Goal: Task Accomplishment & Management: Complete application form

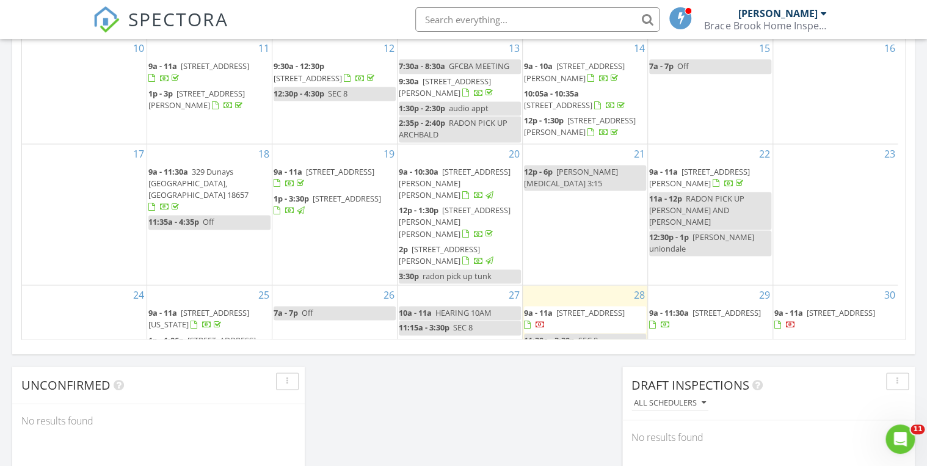
scroll to position [1126, 942]
click at [562, 307] on span "[STREET_ADDRESS]" at bounding box center [590, 312] width 68 height 11
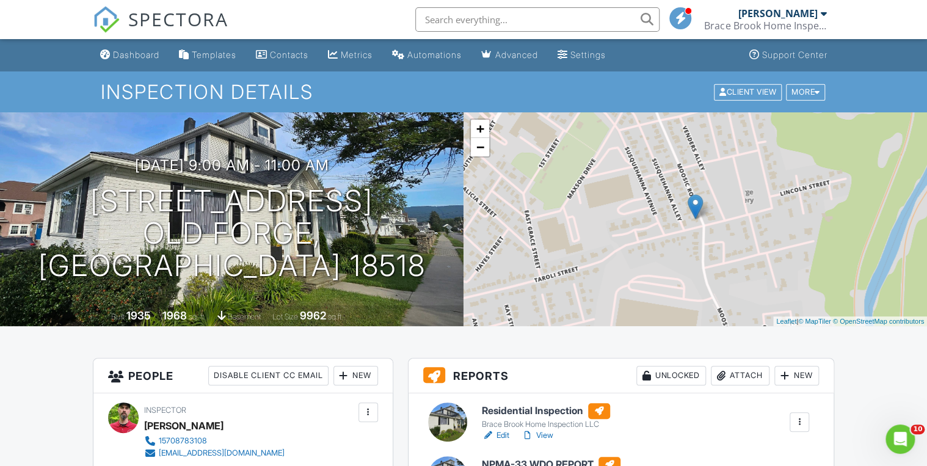
scroll to position [146, 0]
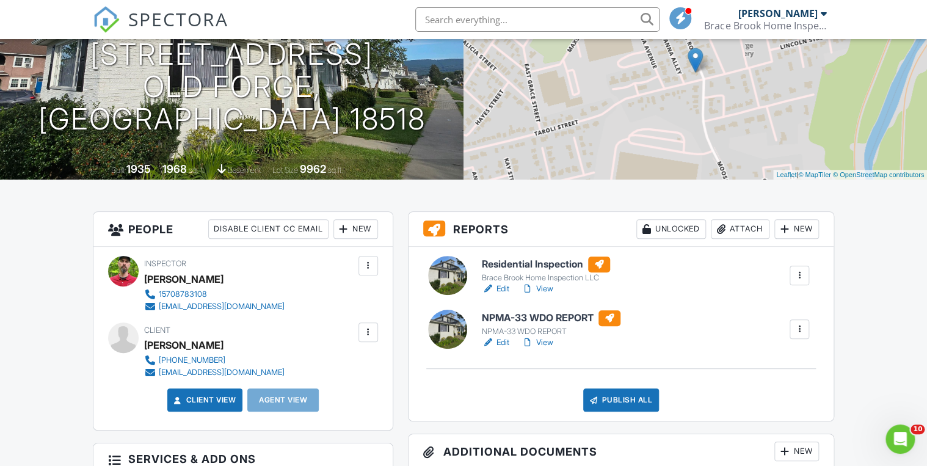
click at [550, 287] on link "View" at bounding box center [537, 289] width 32 height 12
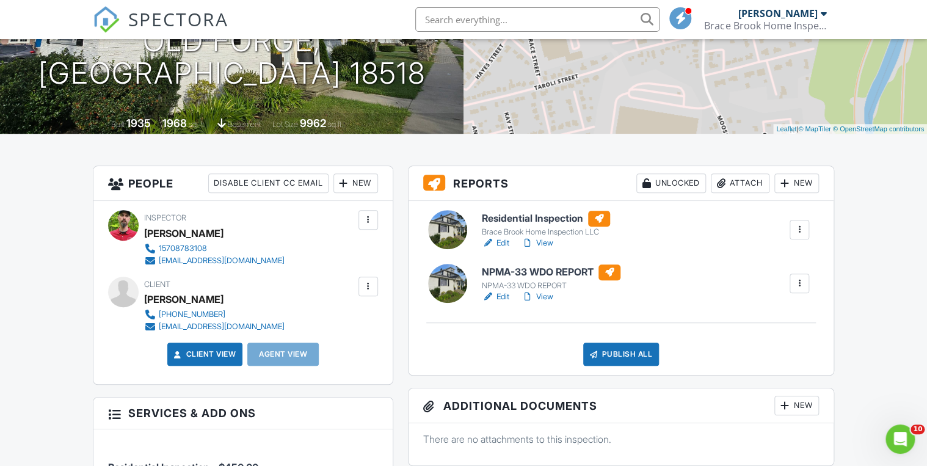
scroll to position [195, 0]
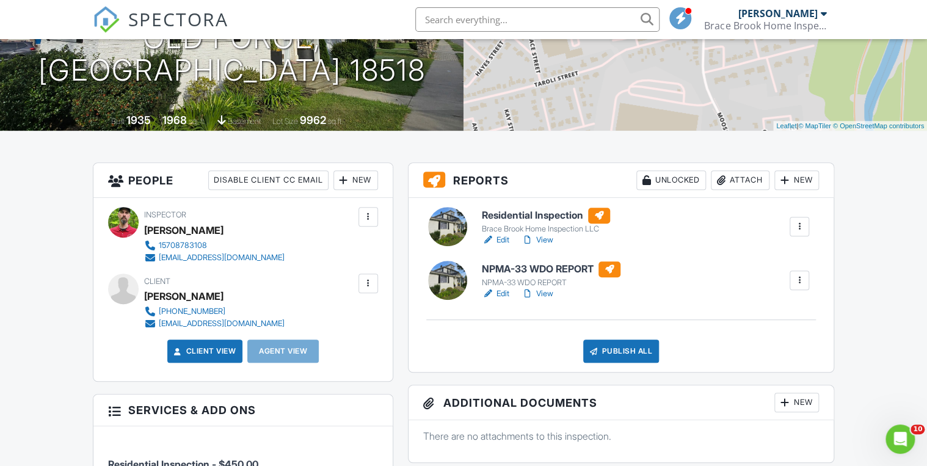
click at [551, 295] on link "View" at bounding box center [537, 293] width 32 height 12
click at [619, 352] on div "Publish All" at bounding box center [621, 350] width 76 height 23
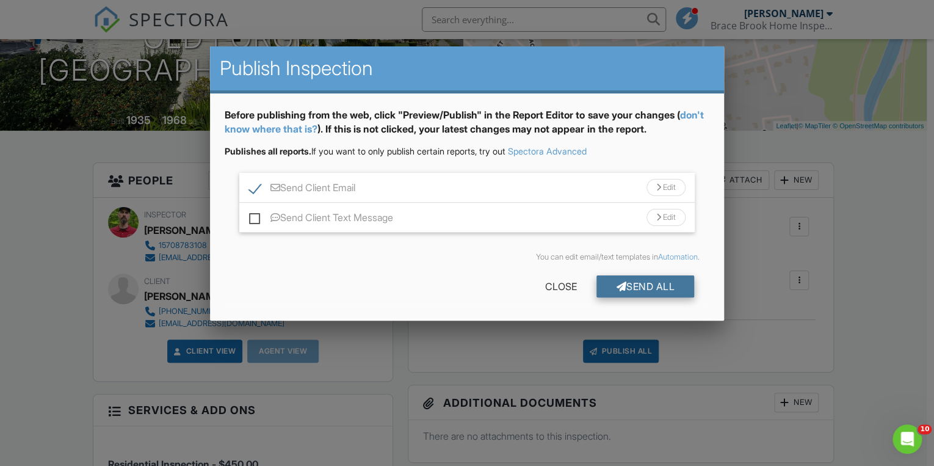
click at [650, 286] on div "Send All" at bounding box center [645, 286] width 98 height 22
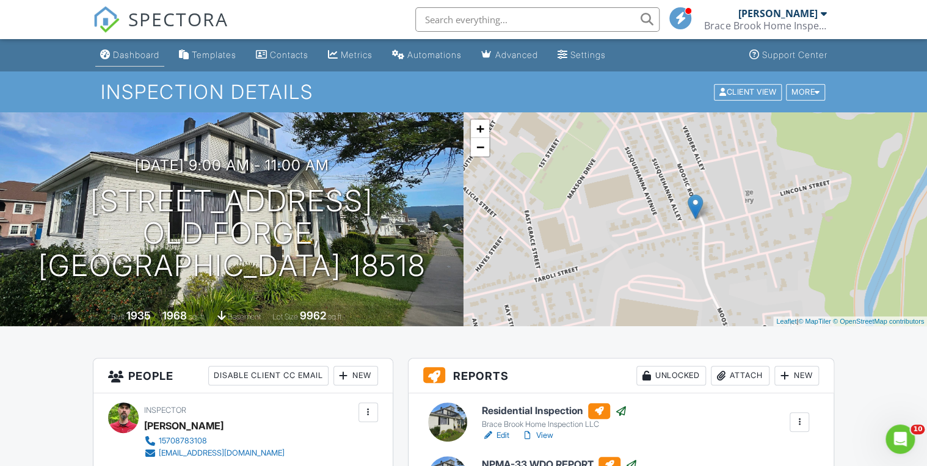
click at [129, 51] on div "Dashboard" at bounding box center [136, 54] width 46 height 10
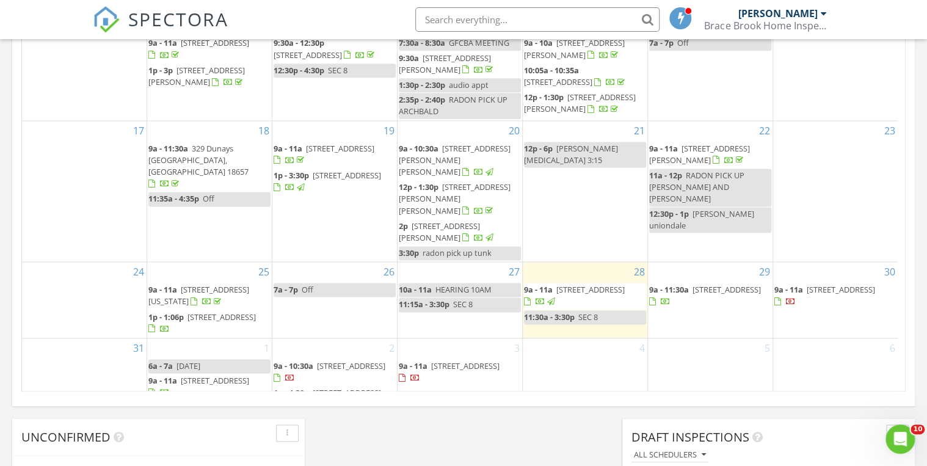
scroll to position [732, 0]
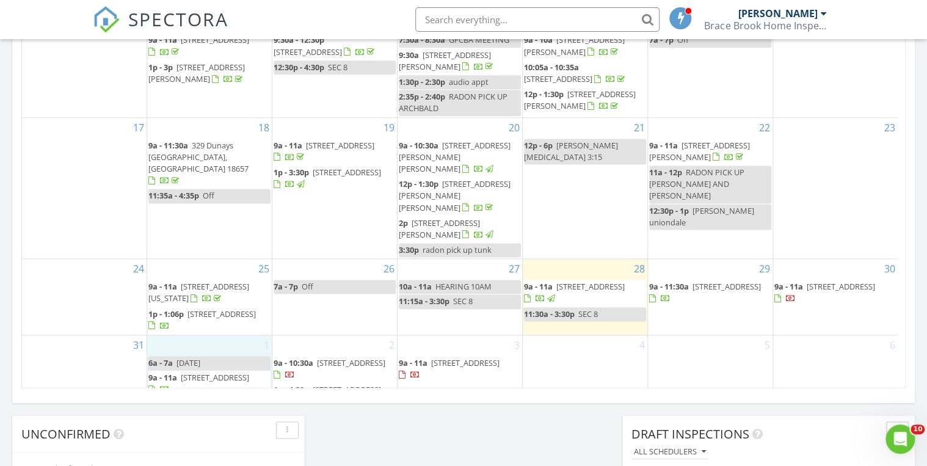
click at [225, 380] on div "1 6a - 7a LABOR DAY 9a - 11a 115 School St, Harford 18823" at bounding box center [209, 373] width 125 height 76
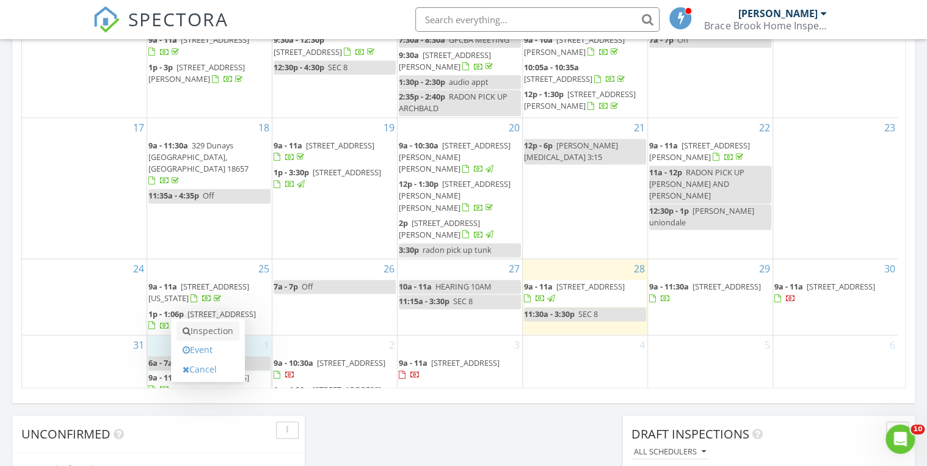
click at [218, 332] on link "Inspection" at bounding box center [207, 331] width 63 height 20
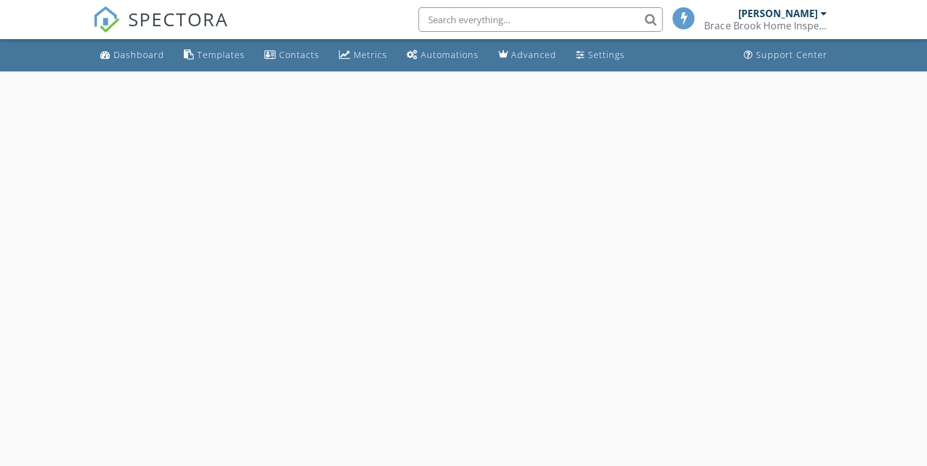
select select "8"
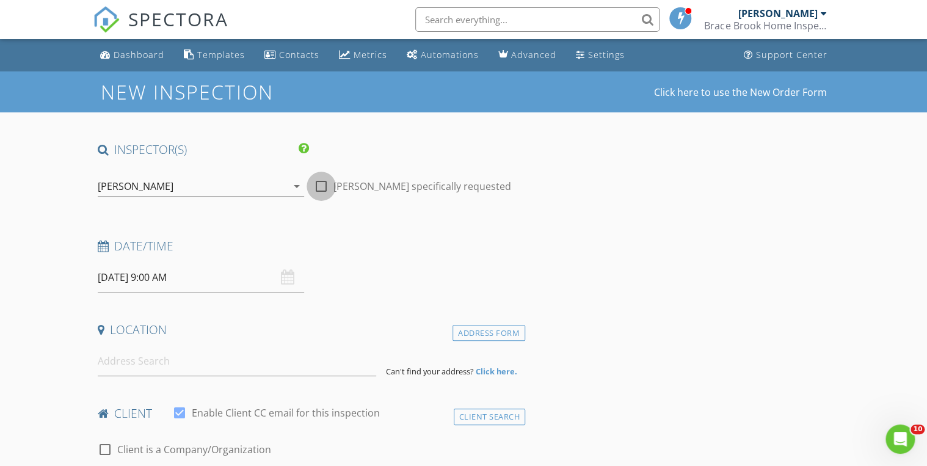
drag, startPoint x: 323, startPoint y: 186, endPoint x: 298, endPoint y: 234, distance: 54.9
click at [323, 186] on div at bounding box center [321, 186] width 21 height 21
checkbox input "true"
click at [231, 290] on input "[DATE] 9:00 AM" at bounding box center [201, 277] width 206 height 30
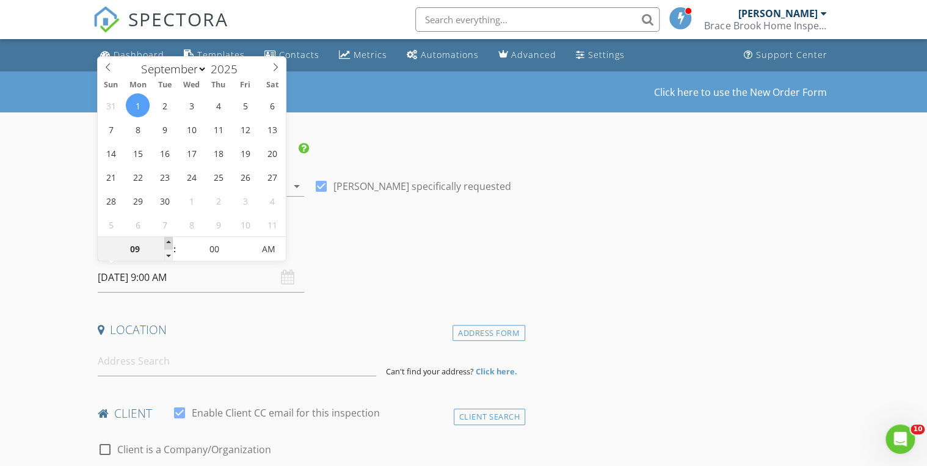
type input "10"
type input "[DATE] 10:00 AM"
click at [167, 239] on span at bounding box center [168, 243] width 9 height 12
type input "11"
type input "[DATE] 11:00 AM"
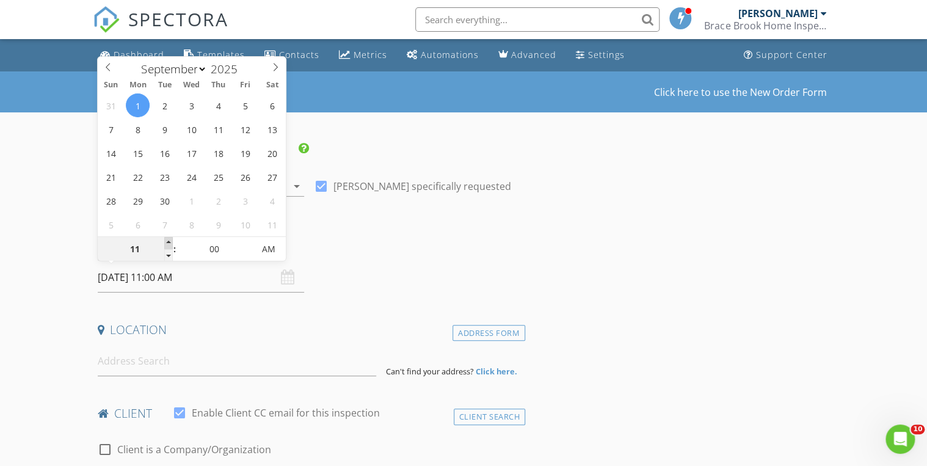
click at [168, 240] on span at bounding box center [168, 243] width 9 height 12
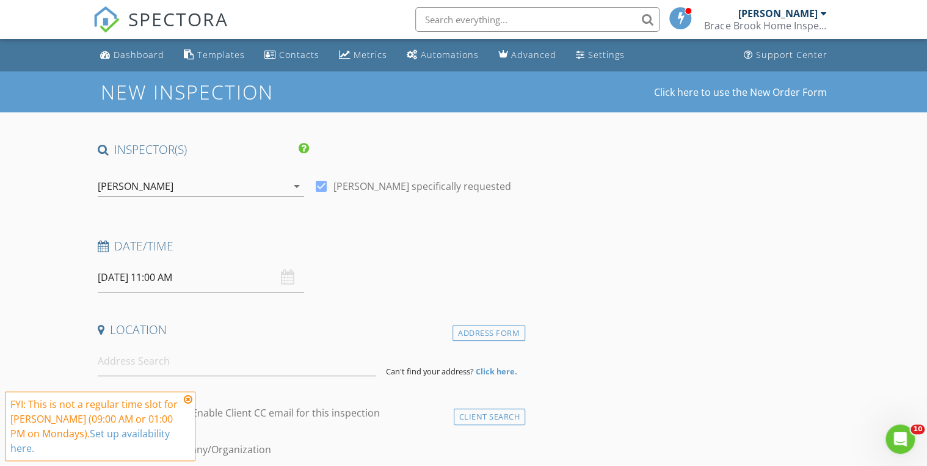
click at [187, 400] on icon at bounding box center [188, 399] width 9 height 10
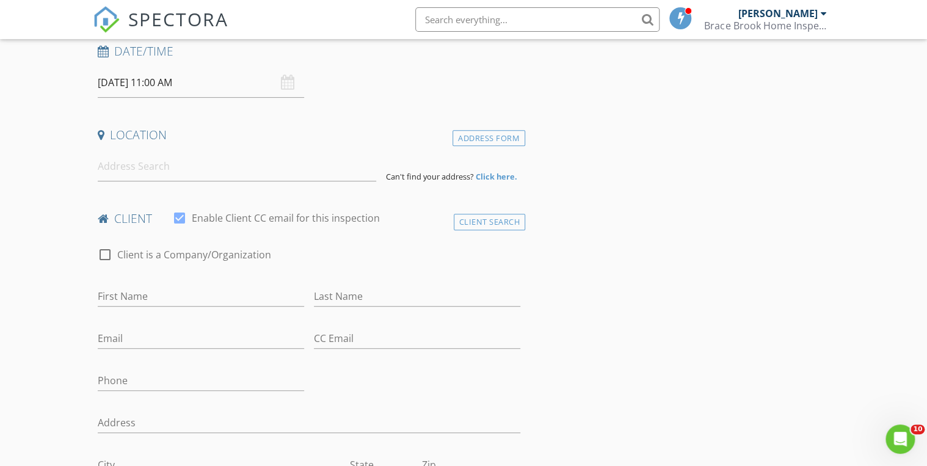
scroll to position [195, 0]
click at [137, 168] on input at bounding box center [237, 166] width 278 height 30
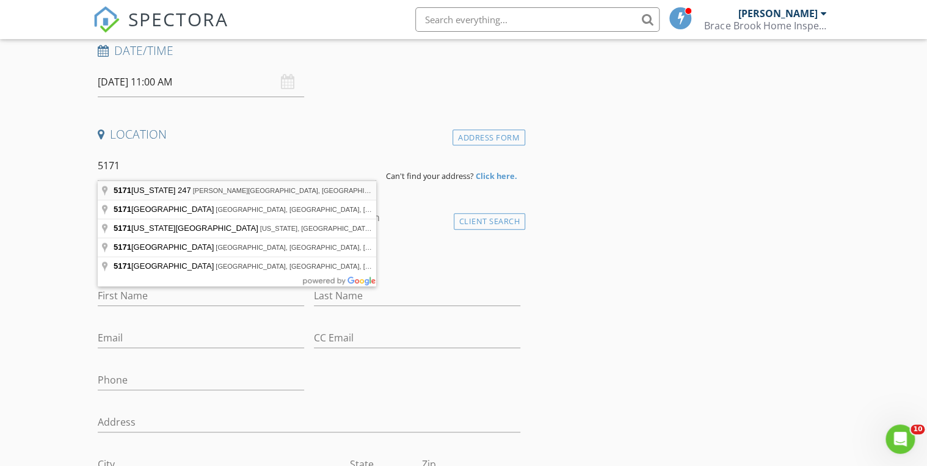
type input "5171 Pennsylvania 247, Clifford Township, PA, USA"
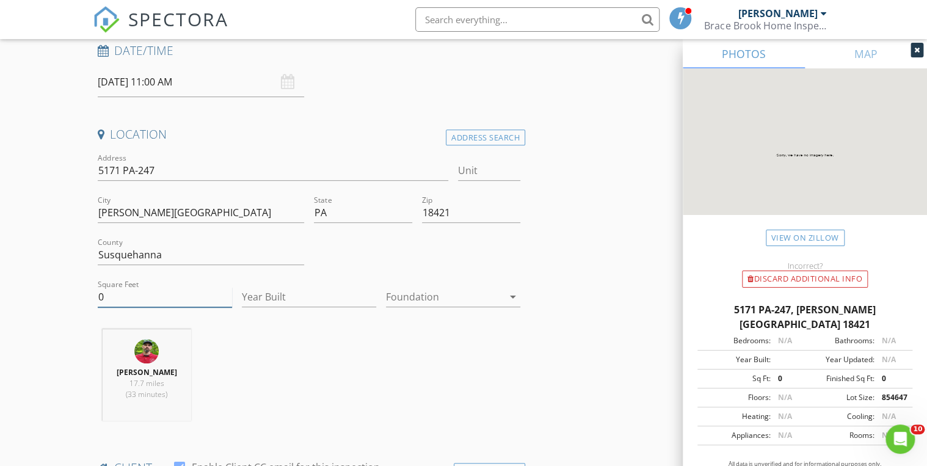
click at [191, 295] on input "0" at bounding box center [165, 297] width 134 height 20
type input "5"
type input "2000"
click at [418, 300] on div at bounding box center [444, 297] width 117 height 20
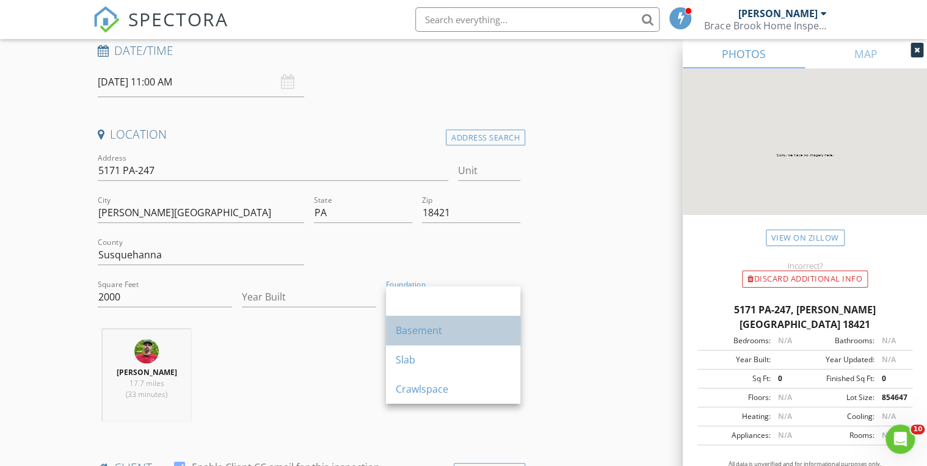
click at [411, 329] on div "Basement" at bounding box center [453, 330] width 115 height 15
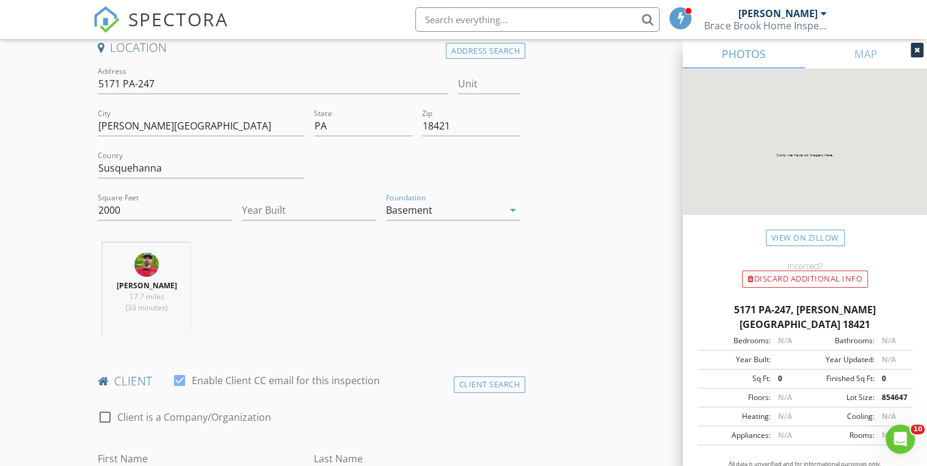
scroll to position [439, 0]
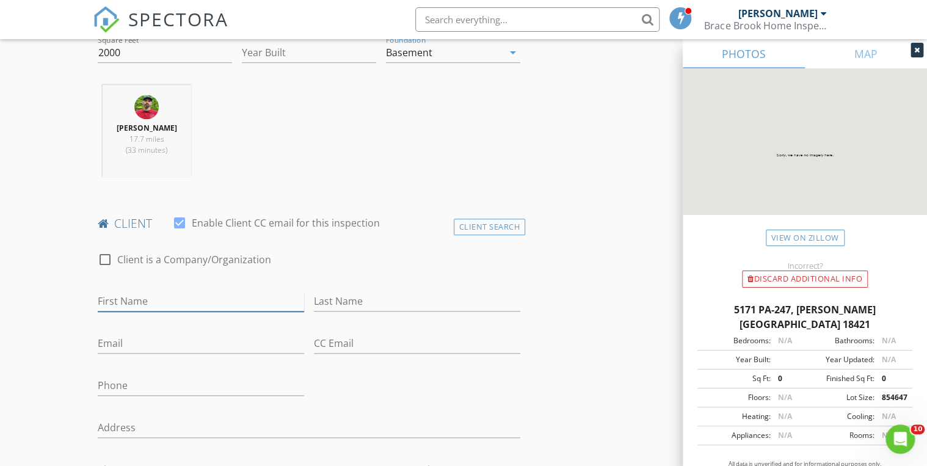
click at [239, 303] on input "First Name" at bounding box center [201, 301] width 206 height 20
type input "MARK AND RENEE"
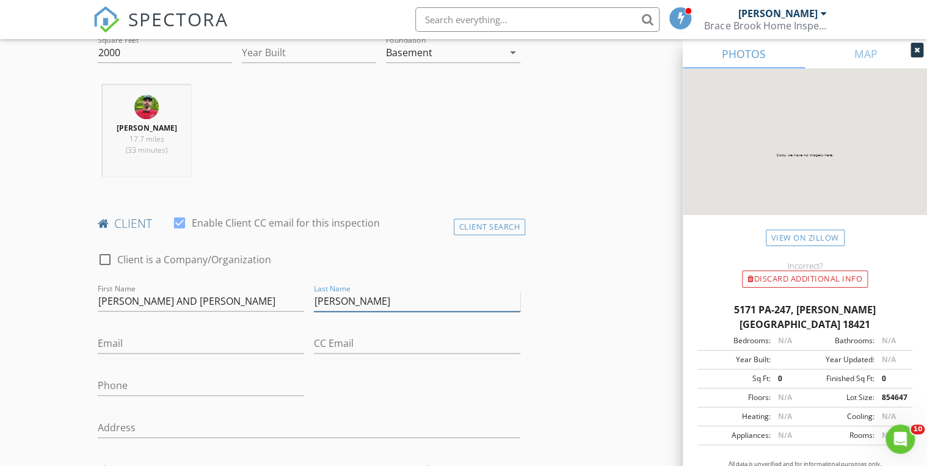
type input "DEMIANOVICH"
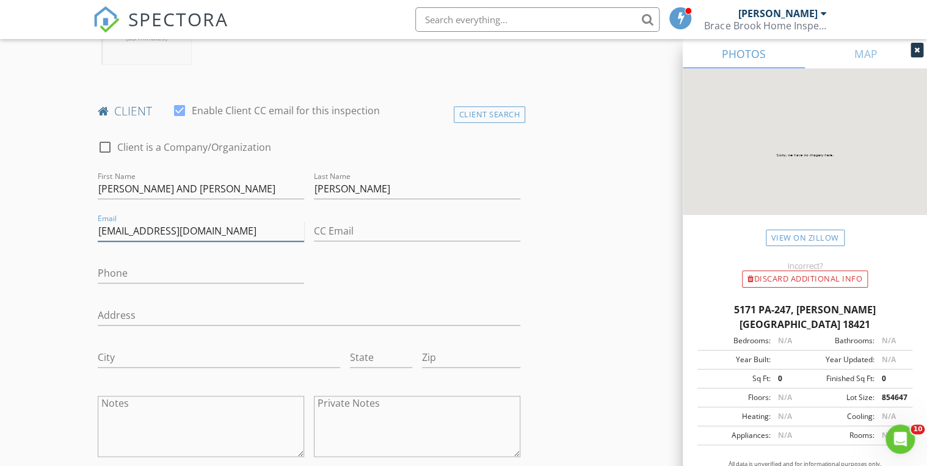
scroll to position [732, 0]
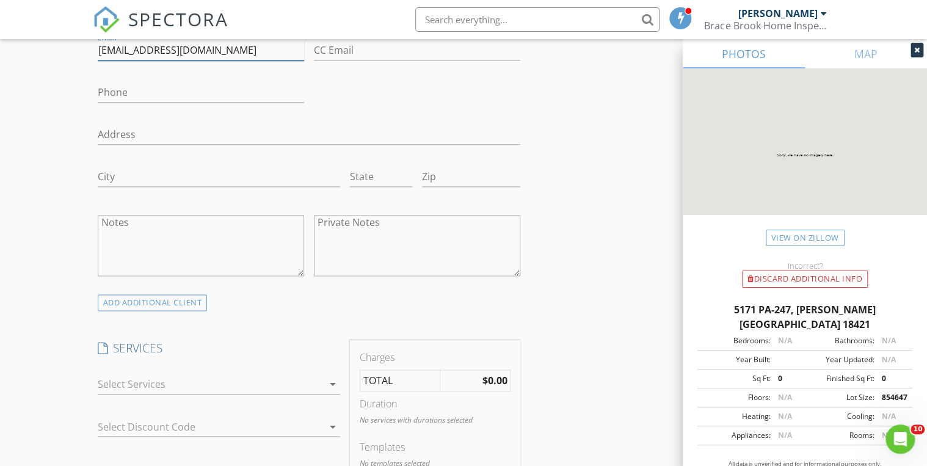
type input "demianovich@earthlink.net"
click at [163, 97] on input "Phone" at bounding box center [201, 92] width 206 height 20
type input "5"
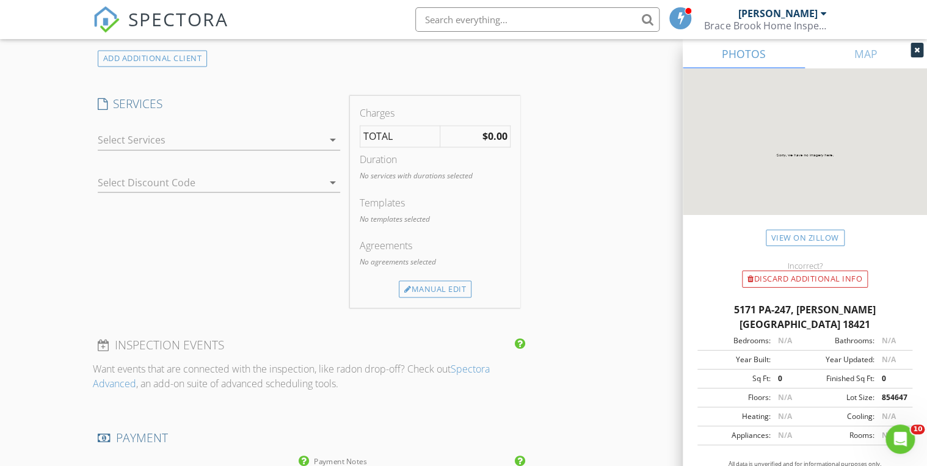
type input "254-931-0359"
click at [129, 142] on div at bounding box center [210, 140] width 225 height 20
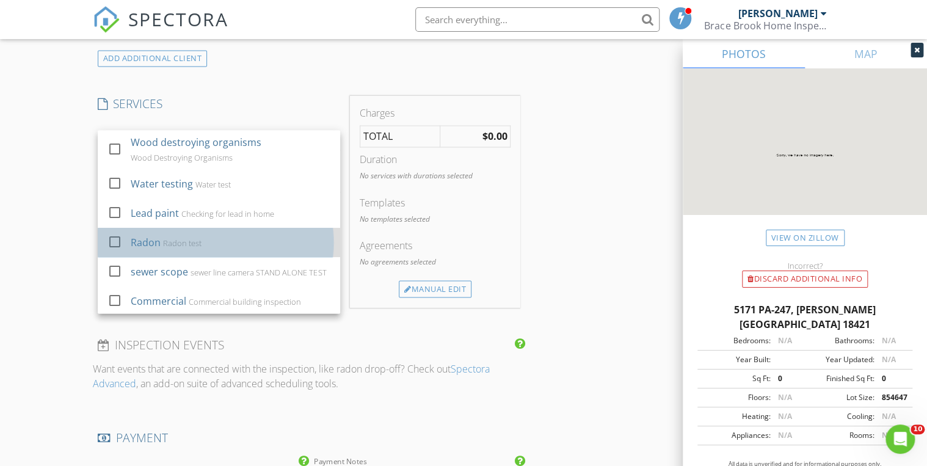
click at [142, 240] on div "Radon" at bounding box center [146, 242] width 30 height 15
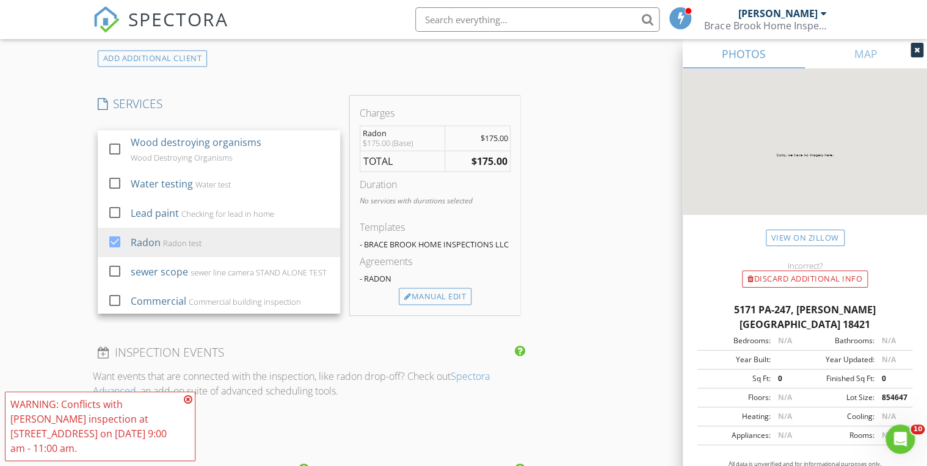
click at [184, 404] on icon at bounding box center [188, 399] width 9 height 10
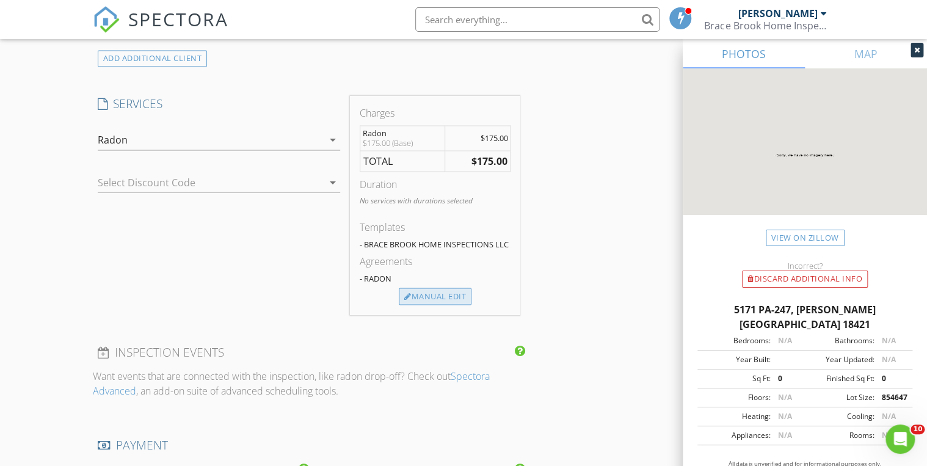
click at [428, 295] on div "Manual Edit" at bounding box center [435, 295] width 73 height 17
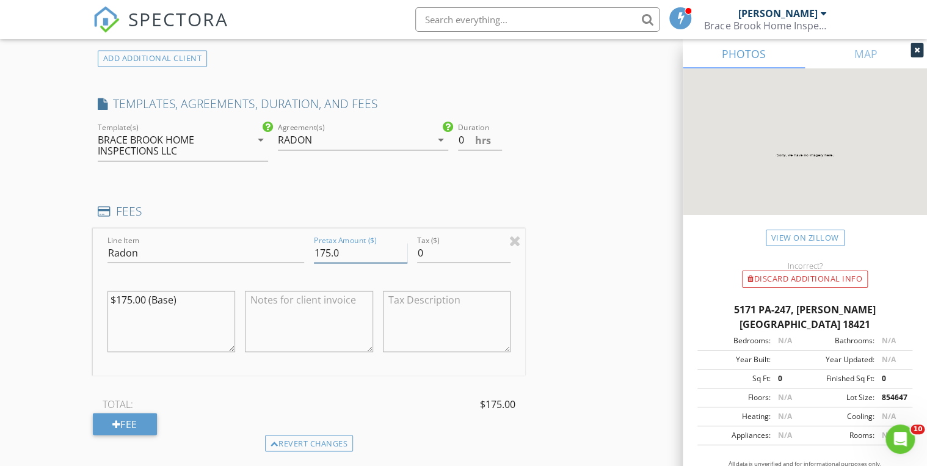
drag, startPoint x: 330, startPoint y: 248, endPoint x: 291, endPoint y: 250, distance: 39.1
click at [291, 250] on div "Line Item Radon Pretax Amount ($) 175.0 Tax ($) 0 $175.00 (Base)" at bounding box center [309, 301] width 432 height 147
type input "200.0"
click at [312, 314] on textarea at bounding box center [309, 321] width 128 height 61
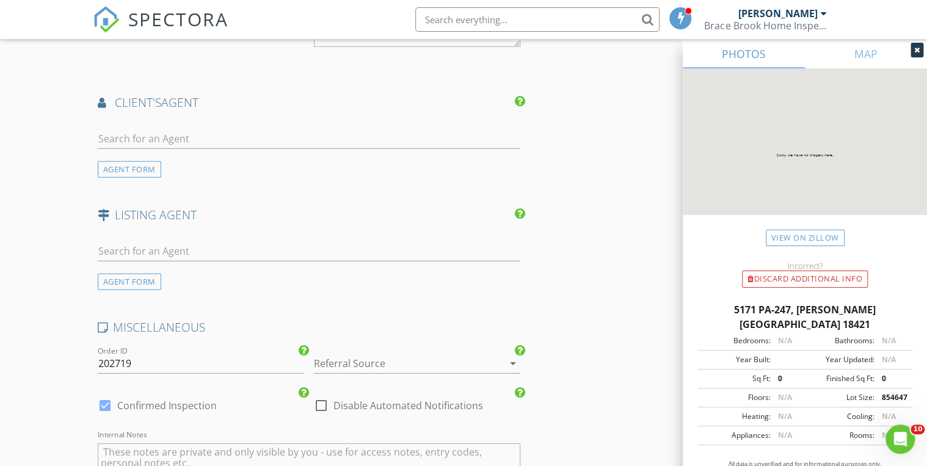
scroll to position [1709, 0]
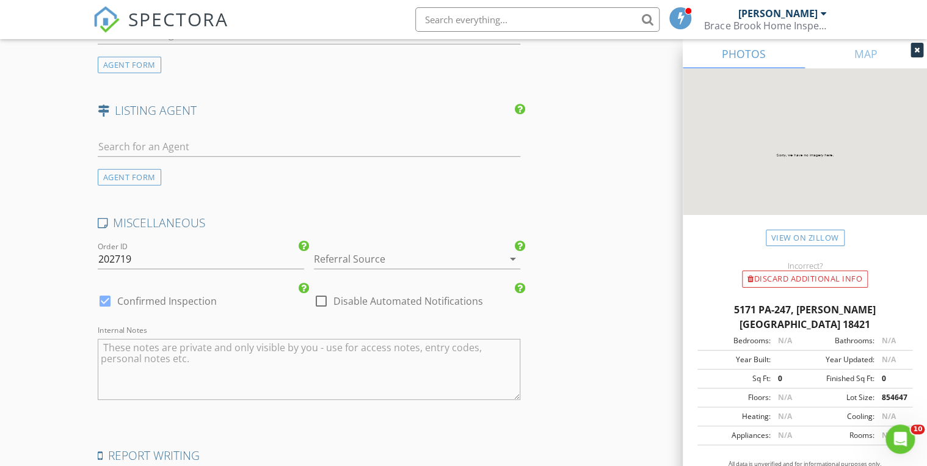
type textarea "2 monitors"
click at [359, 257] on div at bounding box center [400, 259] width 172 height 20
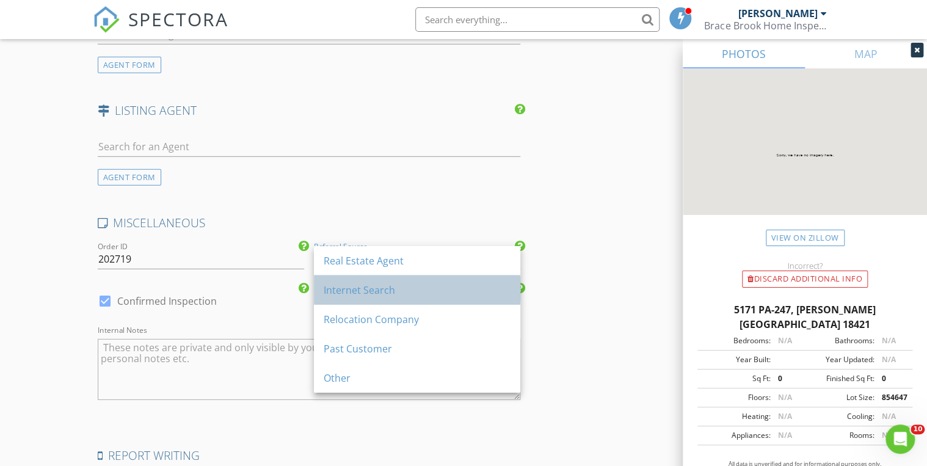
click at [370, 292] on div "Internet Search" at bounding box center [416, 290] width 187 height 15
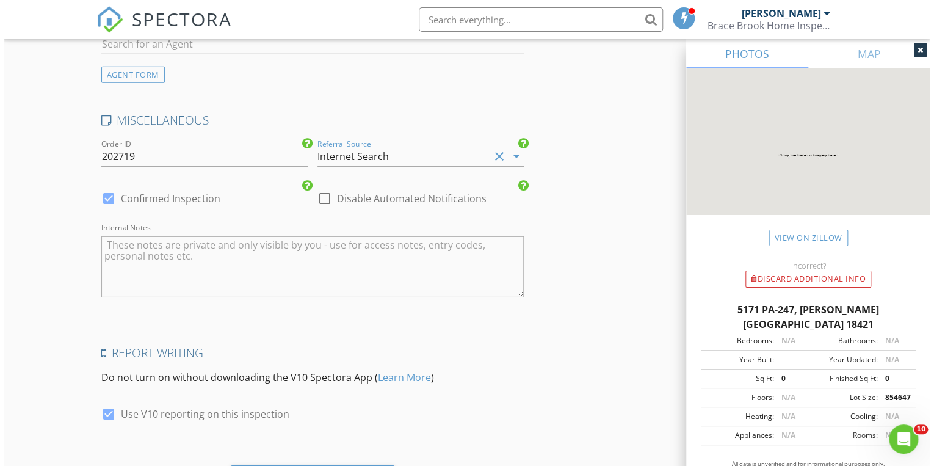
scroll to position [1878, 0]
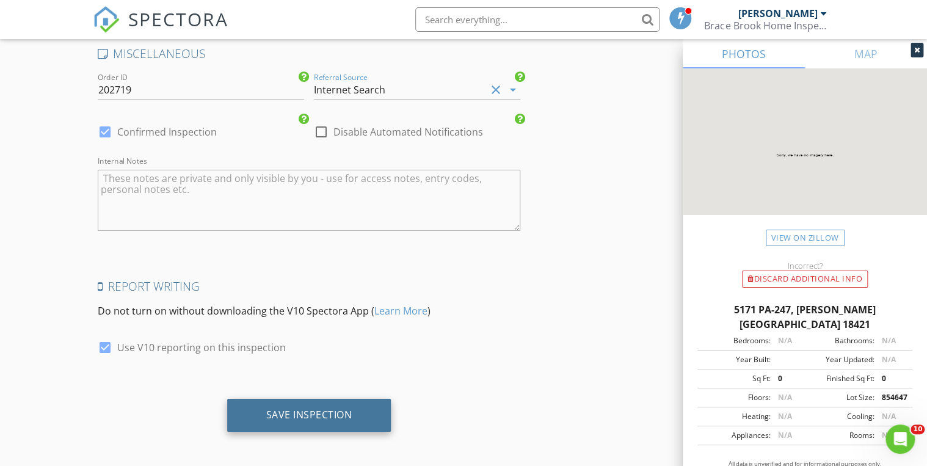
drag, startPoint x: 343, startPoint y: 411, endPoint x: 355, endPoint y: 407, distance: 12.7
click at [343, 411] on div "Save Inspection" at bounding box center [309, 414] width 86 height 12
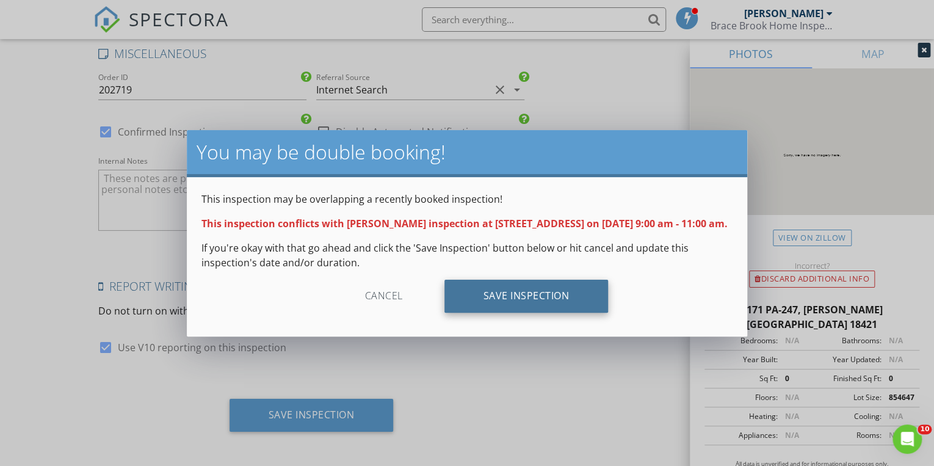
click at [523, 295] on div "Save Inspection" at bounding box center [526, 296] width 164 height 33
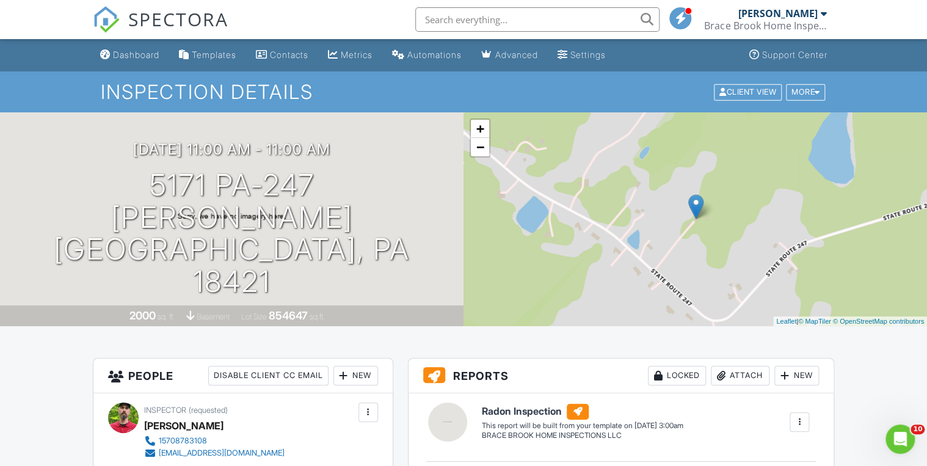
click at [597, 93] on h1 "Inspection Details" at bounding box center [464, 91] width 726 height 21
click at [141, 59] on div "Dashboard" at bounding box center [136, 54] width 46 height 10
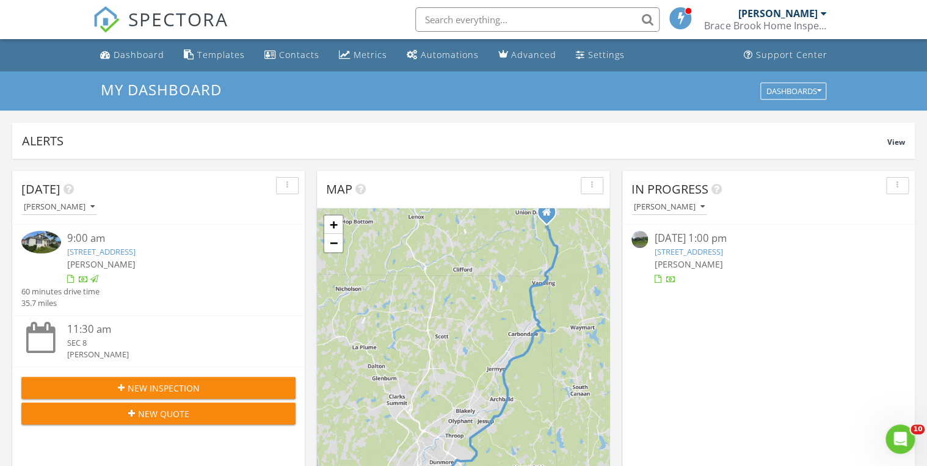
click at [135, 251] on link "[STREET_ADDRESS]" at bounding box center [101, 251] width 68 height 11
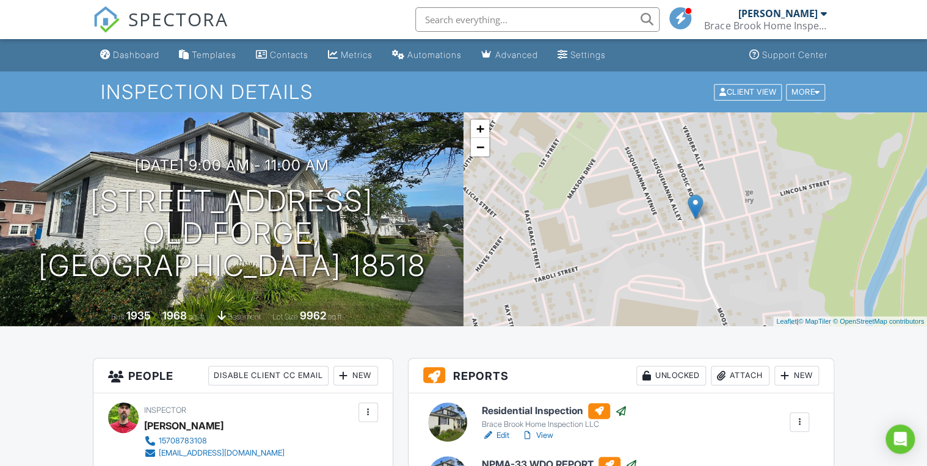
click at [144, 54] on div "Dashboard" at bounding box center [136, 54] width 46 height 10
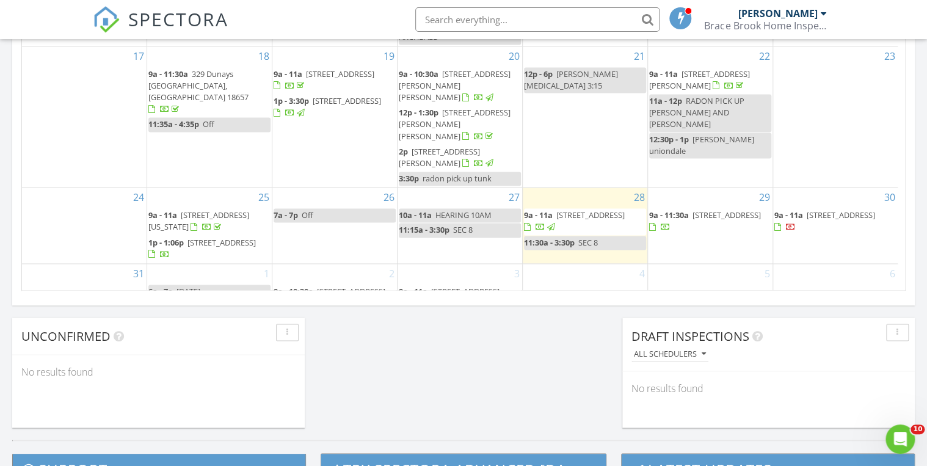
scroll to position [90, 0]
